Goal: Transaction & Acquisition: Obtain resource

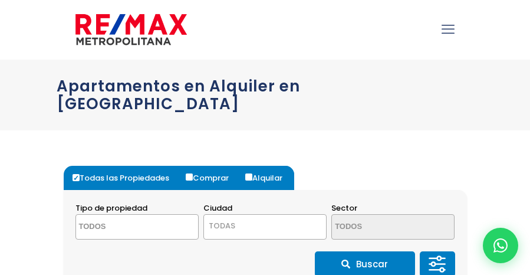
select select
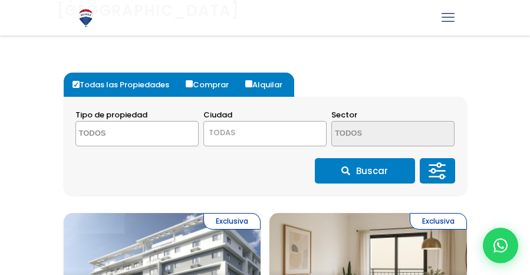
scroll to position [93, 0]
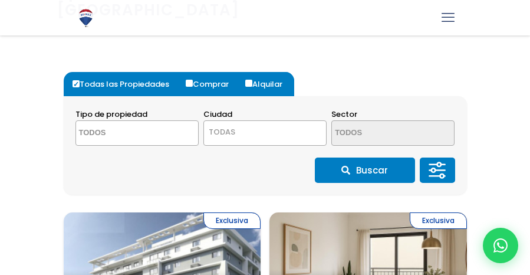
click at [253, 72] on label "Alquilar" at bounding box center [268, 84] width 52 height 24
click at [252, 80] on input "Alquilar" at bounding box center [248, 83] width 7 height 7
radio input "true"
click at [293, 124] on span "TODAS" at bounding box center [265, 132] width 122 height 17
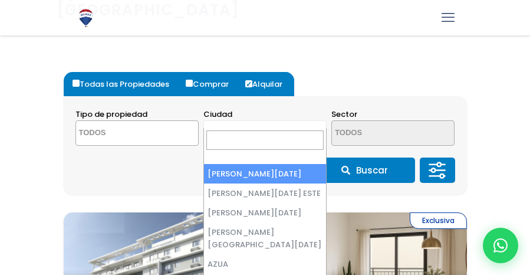
scroll to position [0, 0]
select select "1"
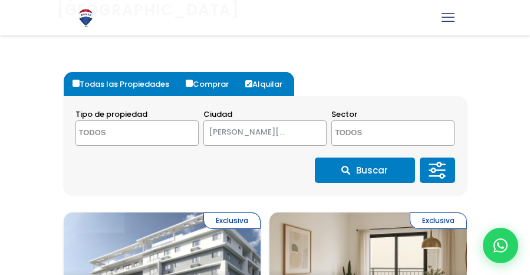
click at [163, 121] on textarea "Search" at bounding box center [126, 133] width 100 height 25
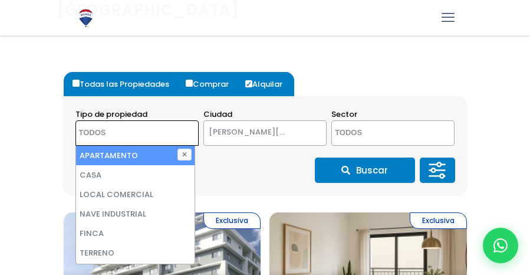
click at [157, 146] on li "APARTAMENTO" at bounding box center [135, 155] width 119 height 19
select select "apartment"
click at [388, 121] on textarea "Search" at bounding box center [382, 133] width 100 height 25
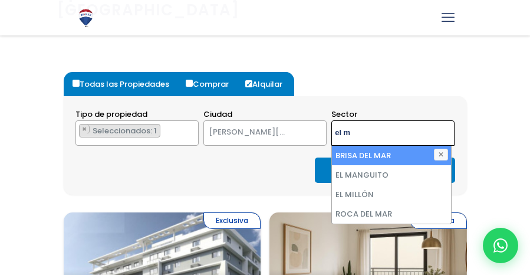
type textarea "el m"
click at [390, 185] on li "EL MILLÓN" at bounding box center [391, 194] width 119 height 19
select select "113"
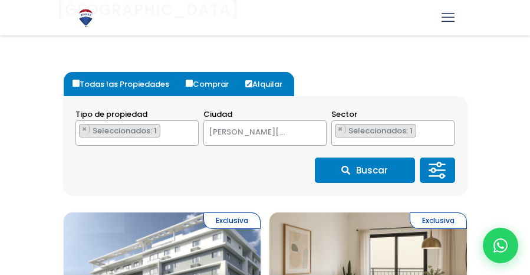
click at [381, 159] on button "Buscar" at bounding box center [365, 169] width 100 height 25
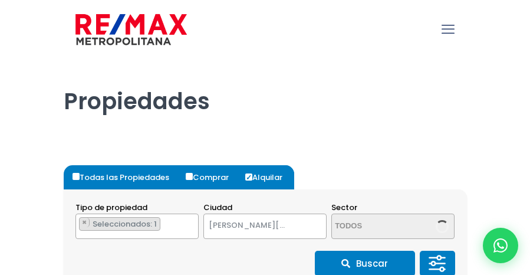
select select "1"
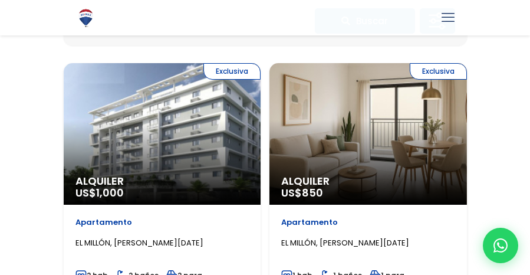
select select "113"
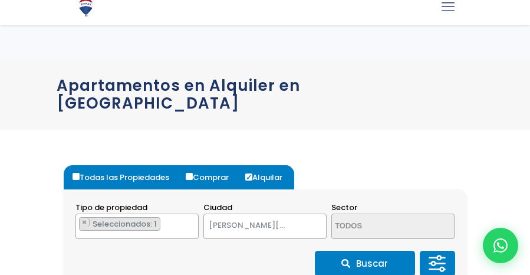
select select "1"
